Goal: Task Accomplishment & Management: Complete application form

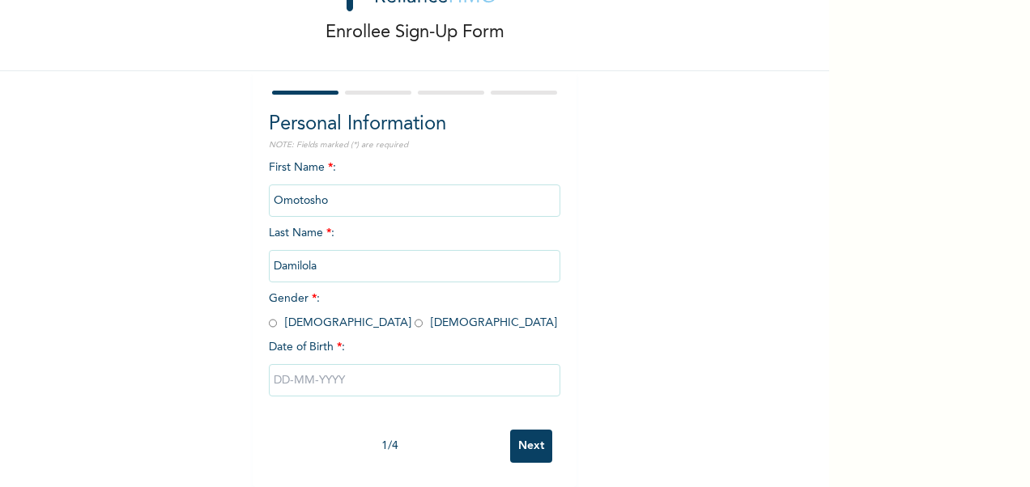
scroll to position [84, 0]
click at [414, 316] on input "radio" at bounding box center [418, 323] width 8 height 15
radio input "true"
click at [359, 376] on input "text" at bounding box center [414, 380] width 291 height 32
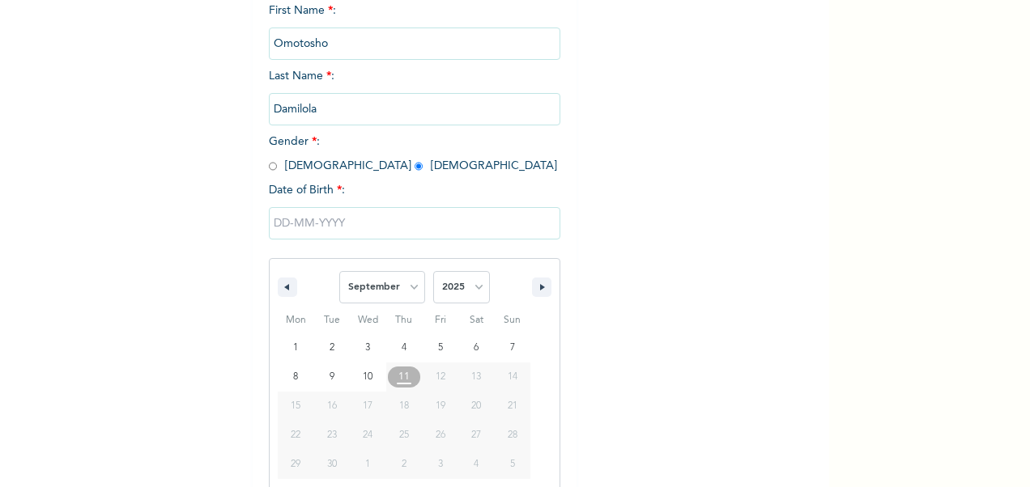
scroll to position [249, 0]
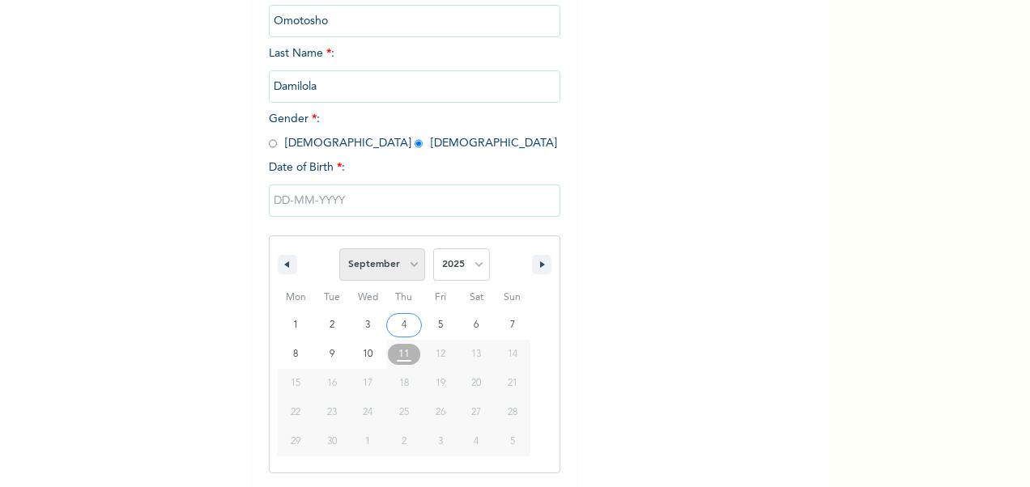
click at [406, 262] on select "January February March April May June July August September October November De…" at bounding box center [382, 265] width 86 height 32
select select "5"
click at [339, 250] on select "January February March April May June July August September October November De…" at bounding box center [382, 265] width 86 height 32
click at [471, 273] on select "2025 2024 2023 2022 2021 2020 2019 2018 2017 2016 2015 2014 2013 2012 2011 2010…" at bounding box center [461, 265] width 57 height 32
select select "1994"
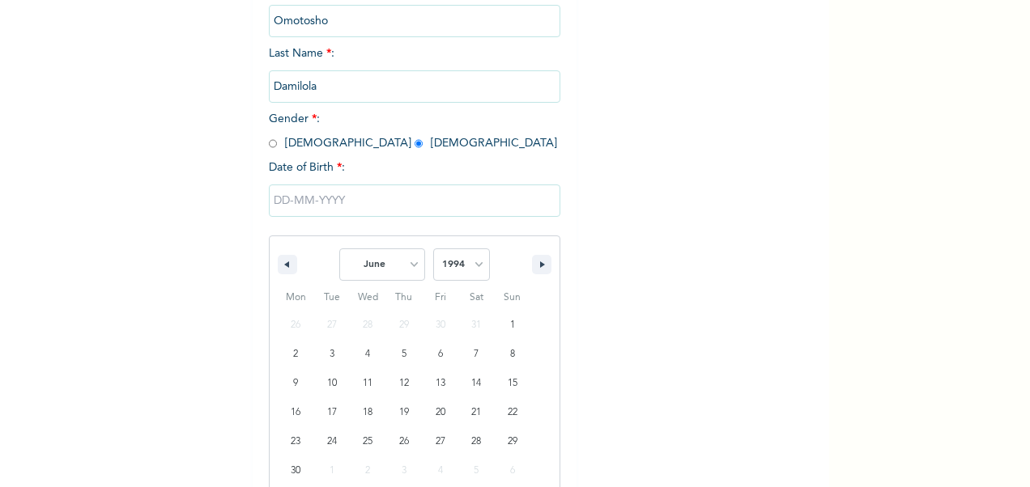
click at [433, 250] on select "2025 2024 2023 2022 2021 2020 2019 2018 2017 2016 2015 2014 2013 2012 2011 2010…" at bounding box center [461, 265] width 57 height 32
type input "[DATE]"
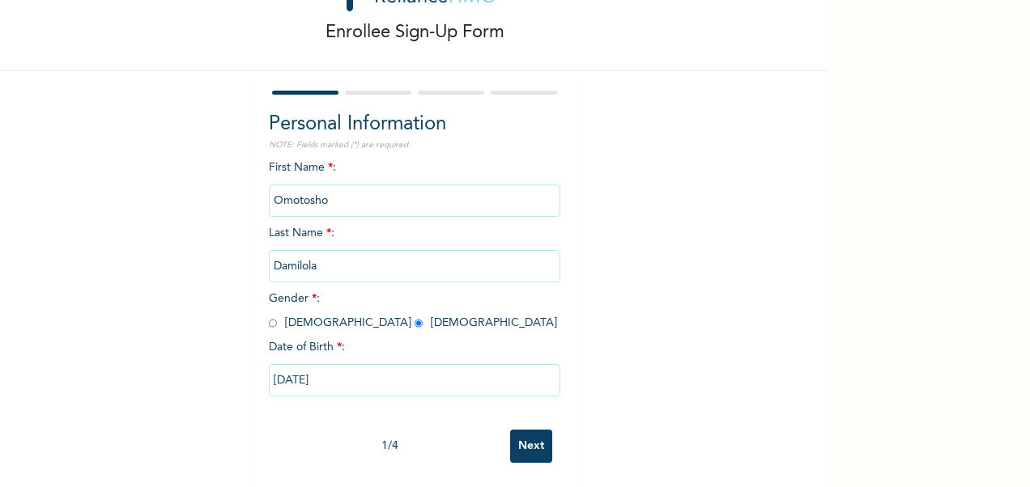
scroll to position [84, 0]
click at [529, 436] on input "Next" at bounding box center [531, 446] width 42 height 33
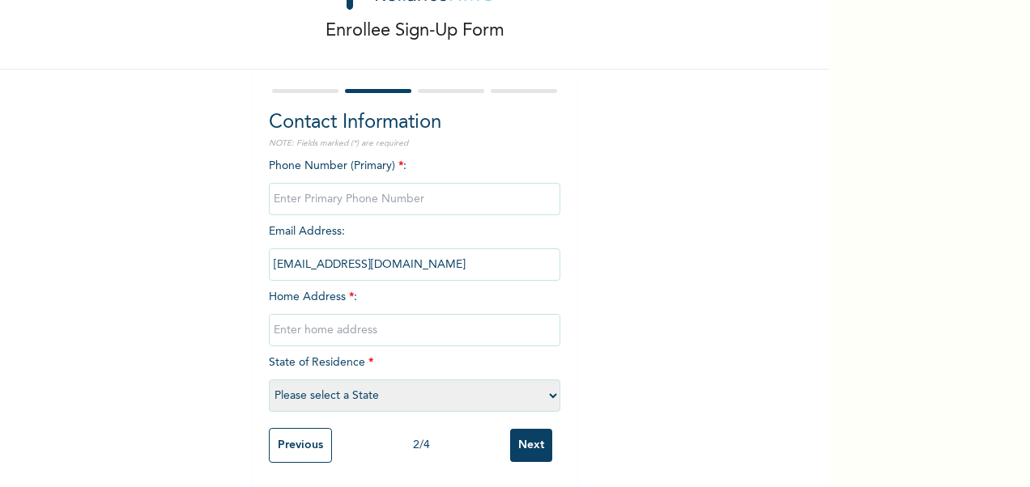
click at [416, 183] on input "phone" at bounding box center [414, 199] width 291 height 32
type input "08163457215"
click at [408, 323] on input "text" at bounding box center [414, 330] width 291 height 32
type input "[STREET_ADDRESS]"
click at [546, 380] on select "Please select a State [PERSON_NAME] (FCT) [PERSON_NAME] Ibom [GEOGRAPHIC_DATA] …" at bounding box center [414, 396] width 291 height 32
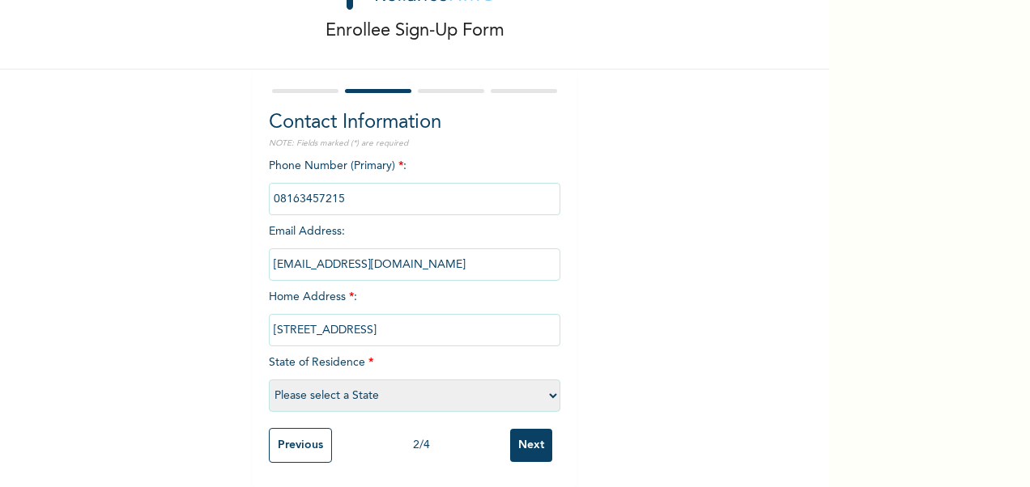
select select "28"
click at [269, 380] on select "Please select a State [PERSON_NAME] (FCT) [PERSON_NAME] Ibom [GEOGRAPHIC_DATA] …" at bounding box center [414, 396] width 291 height 32
click at [529, 436] on input "Next" at bounding box center [531, 445] width 42 height 33
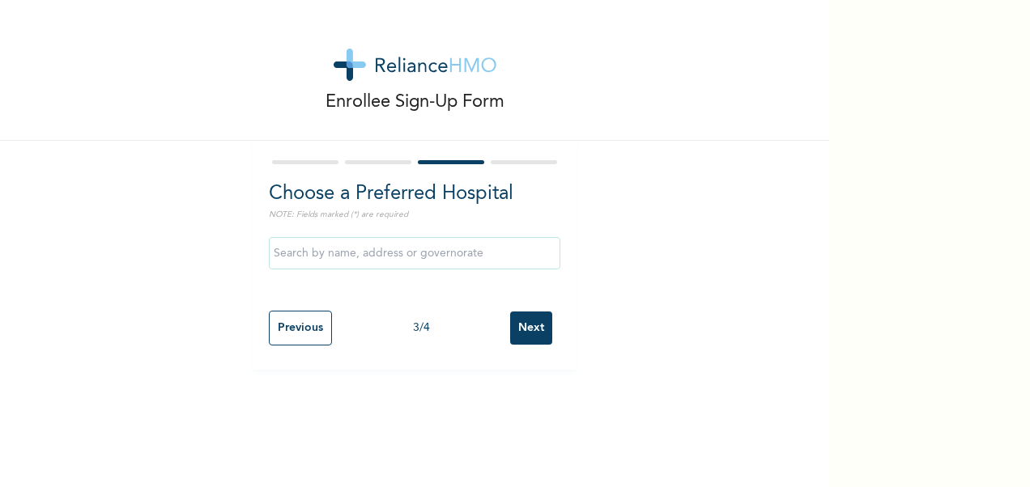
scroll to position [0, 0]
click at [431, 259] on input "text" at bounding box center [414, 253] width 291 height 32
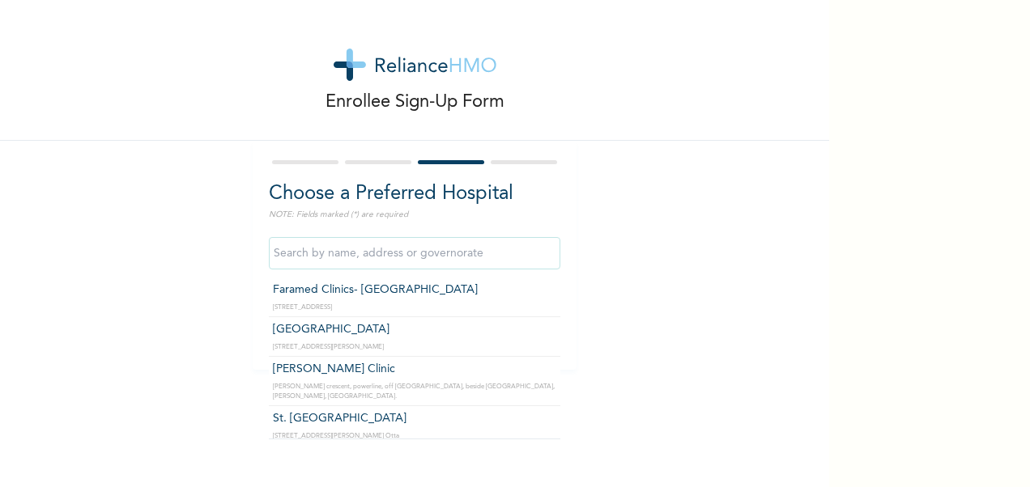
type input "[PERSON_NAME] Clinic"
click at [359, 254] on input "[PERSON_NAME] Clinic" at bounding box center [414, 253] width 291 height 32
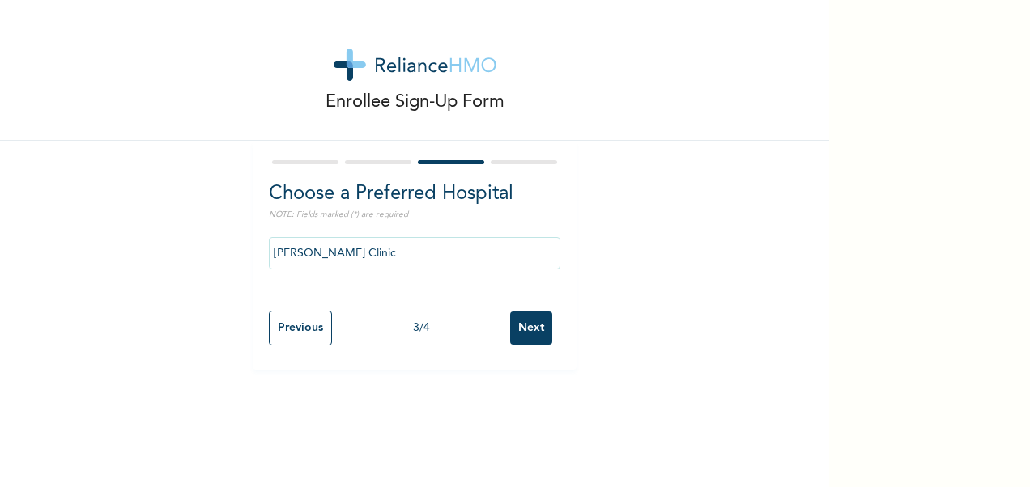
click at [526, 330] on input "Next" at bounding box center [531, 328] width 42 height 33
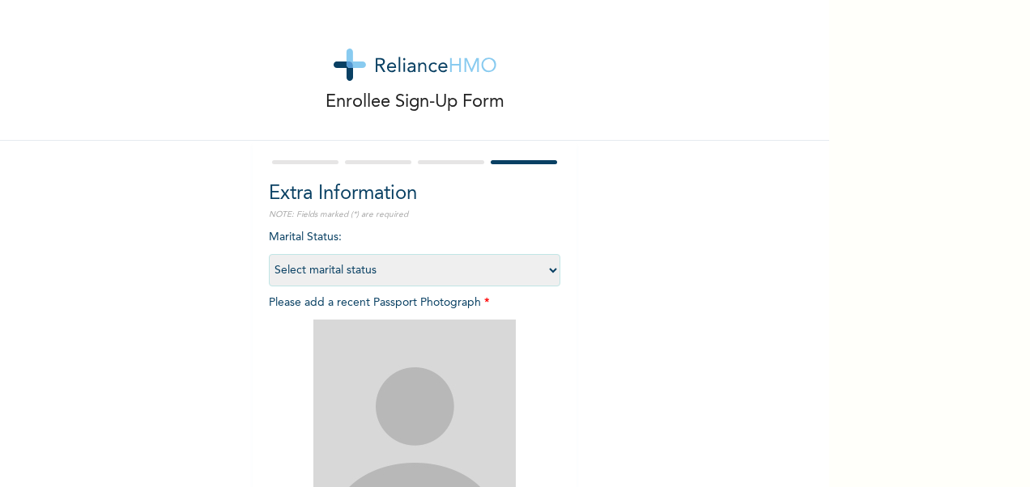
click at [544, 266] on select "Select marital status [DEMOGRAPHIC_DATA] Married [DEMOGRAPHIC_DATA] Widow/[DEMO…" at bounding box center [414, 270] width 291 height 32
select select "2"
click at [269, 254] on select "Select marital status [DEMOGRAPHIC_DATA] Married [DEMOGRAPHIC_DATA] Widow/[DEMO…" at bounding box center [414, 270] width 291 height 32
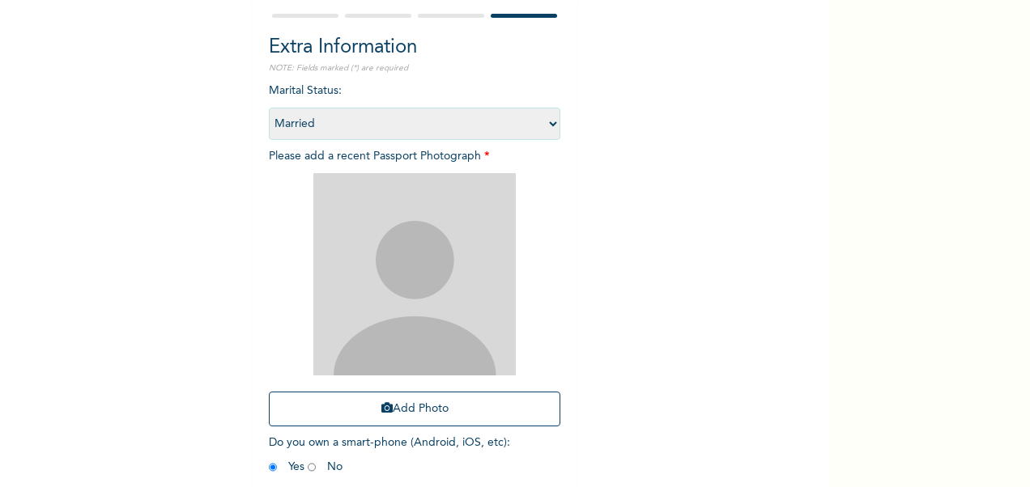
scroll to position [223, 0]
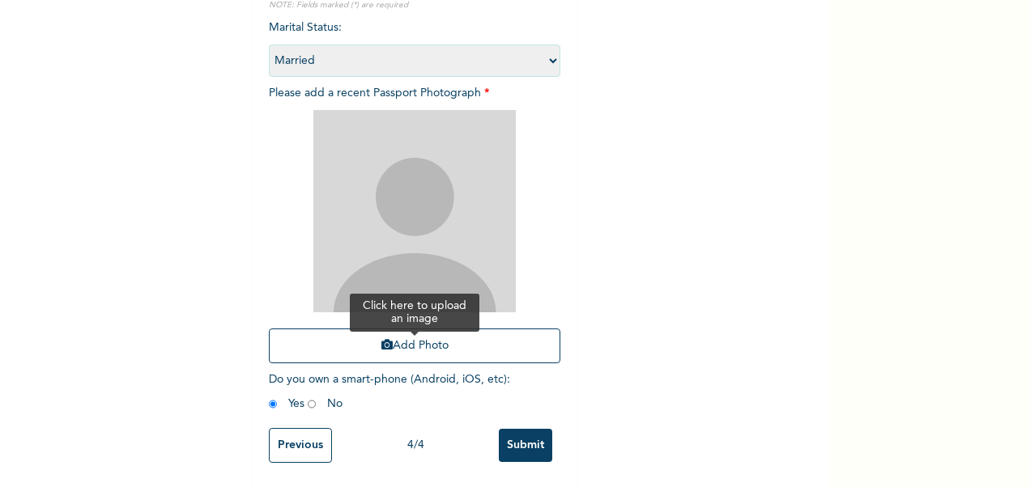
click at [445, 338] on button "Add Photo" at bounding box center [414, 346] width 291 height 35
click at [411, 338] on button "Add Photo" at bounding box center [414, 346] width 291 height 35
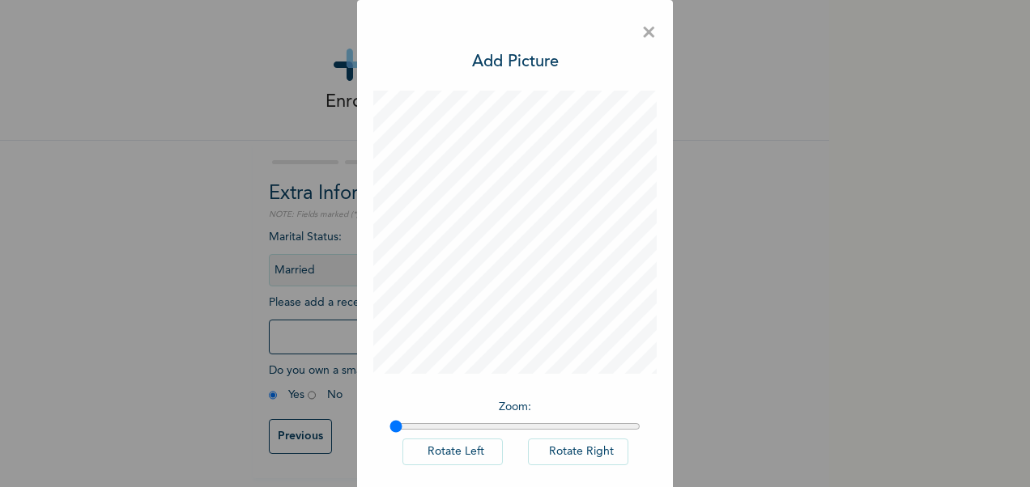
click at [641, 31] on span "×" at bounding box center [648, 33] width 15 height 34
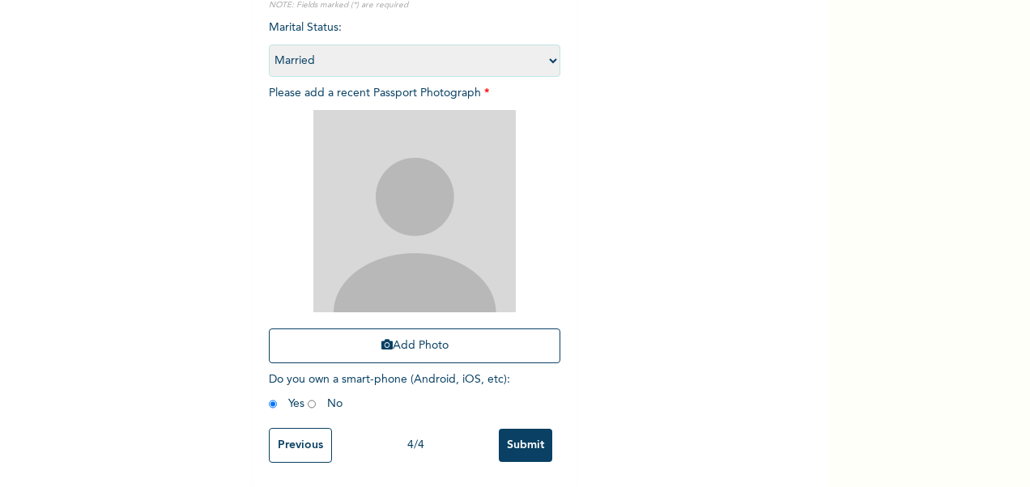
scroll to position [223, 0]
click at [423, 335] on button "Add Photo" at bounding box center [414, 346] width 291 height 35
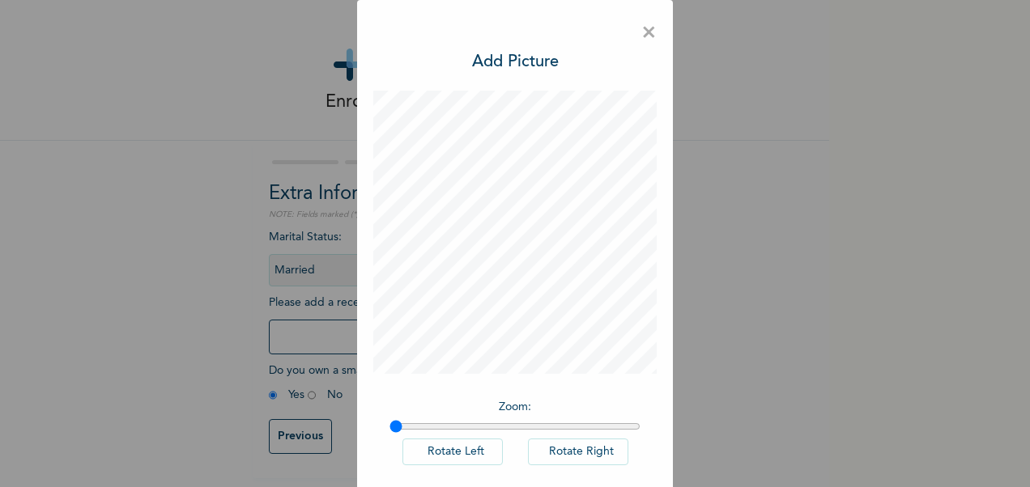
click at [651, 27] on div "× Add Picture Zoom : Rotate Left Rotate Right DONE" at bounding box center [515, 283] width 316 height 566
click at [647, 29] on span "×" at bounding box center [648, 33] width 15 height 34
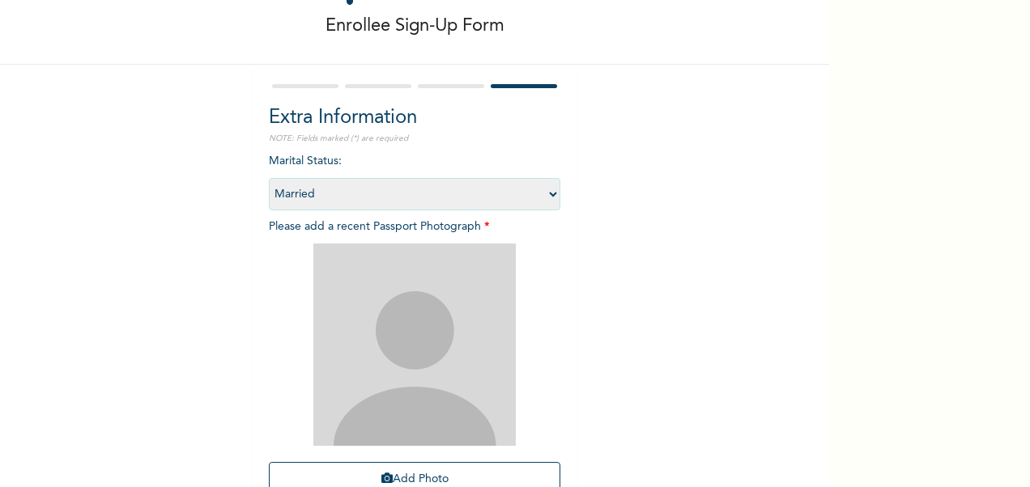
scroll to position [167, 0]
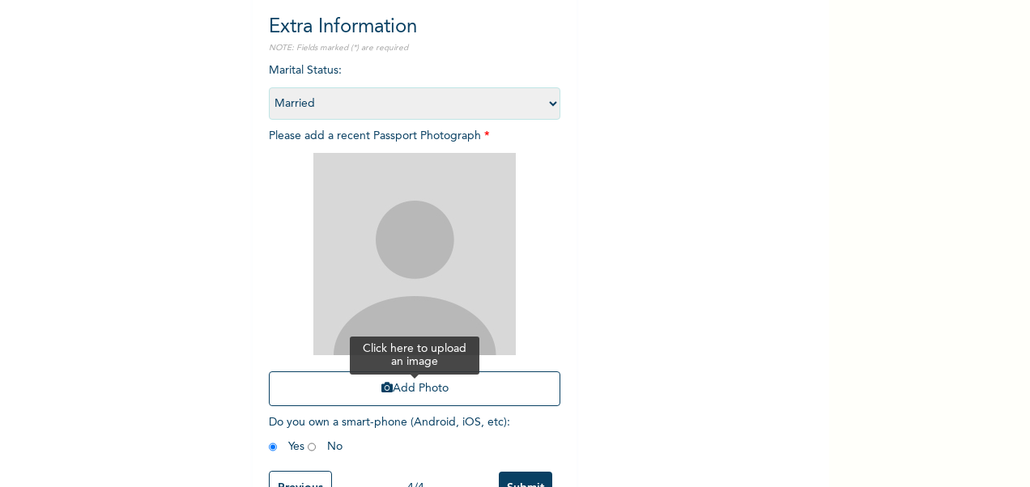
click at [432, 372] on button "Add Photo" at bounding box center [414, 389] width 291 height 35
click at [439, 397] on button "Add Photo" at bounding box center [414, 389] width 291 height 35
click at [414, 397] on button "Add Photo" at bounding box center [414, 389] width 291 height 35
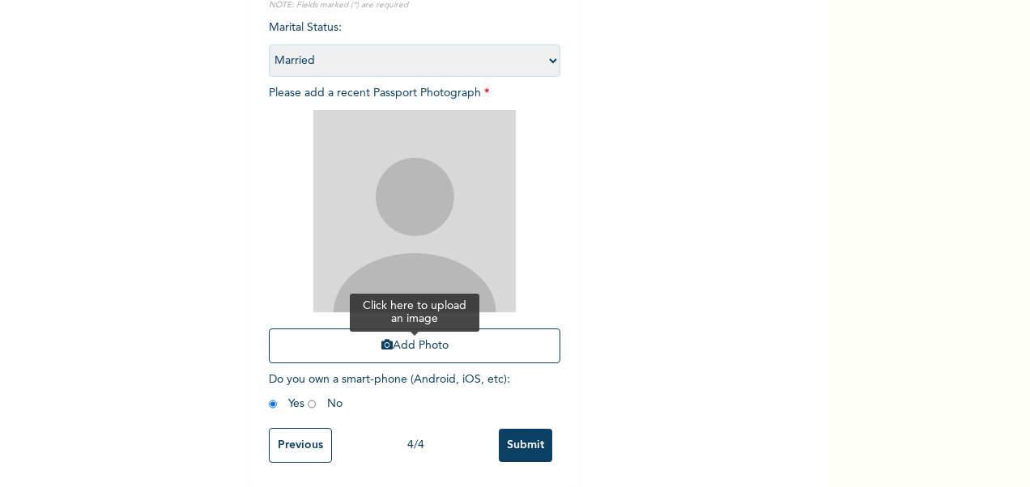
click at [447, 329] on button "Add Photo" at bounding box center [414, 346] width 291 height 35
click at [408, 329] on button "Add Photo" at bounding box center [414, 346] width 291 height 35
